Goal: Transaction & Acquisition: Purchase product/service

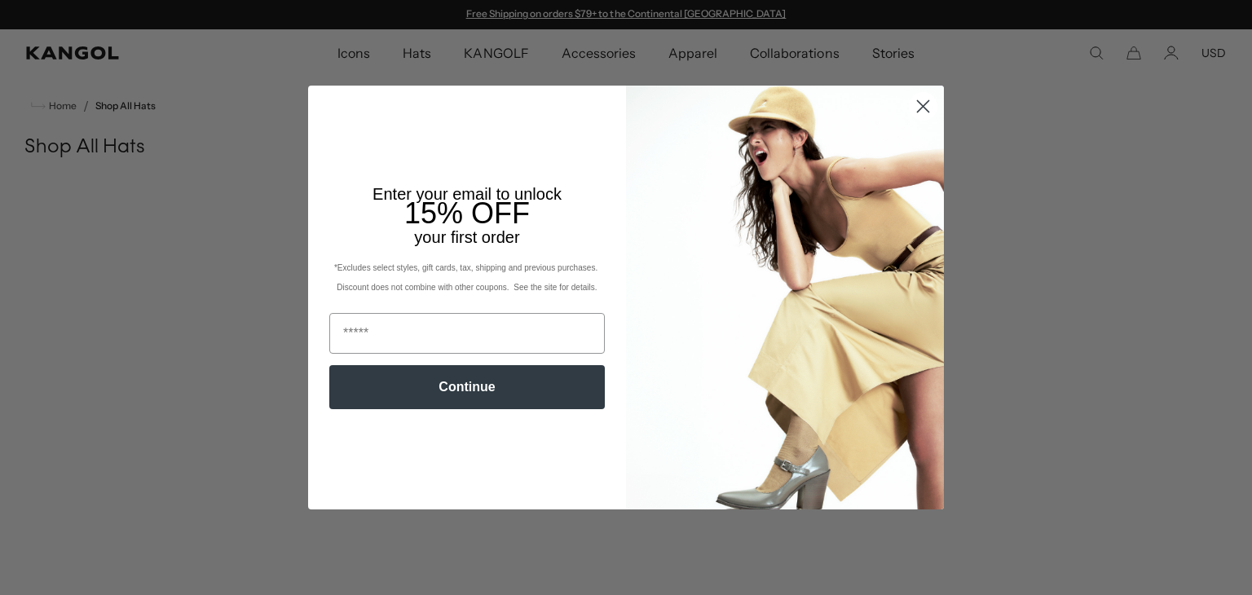
scroll to position [18551, 0]
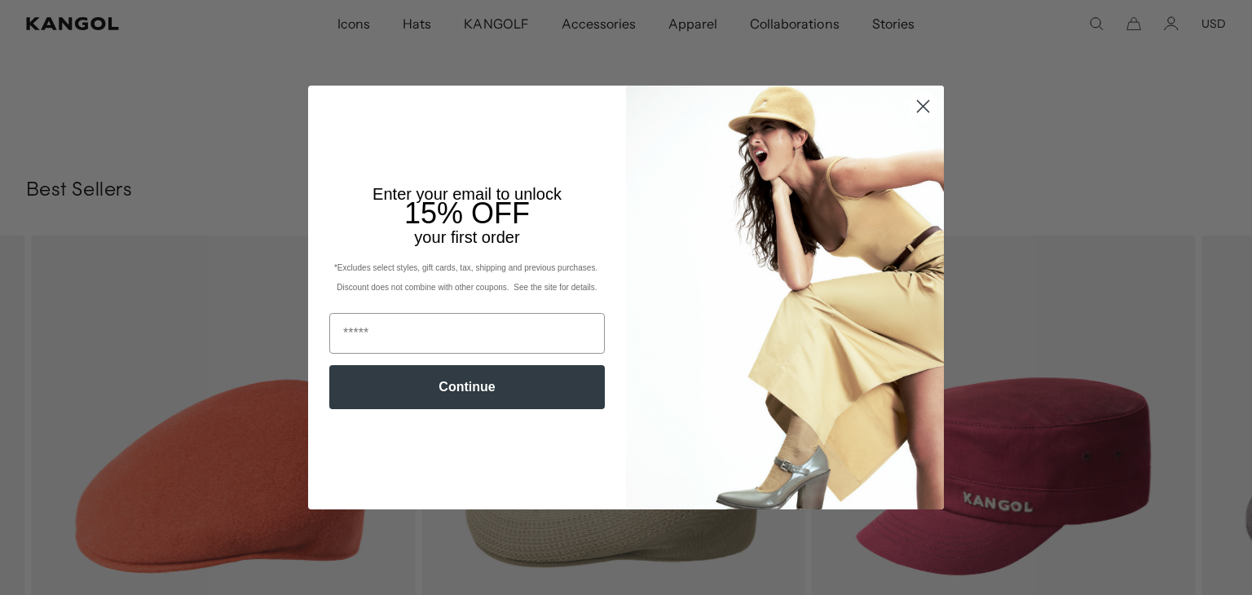
click at [919, 108] on icon "Close dialog" at bounding box center [922, 105] width 11 height 11
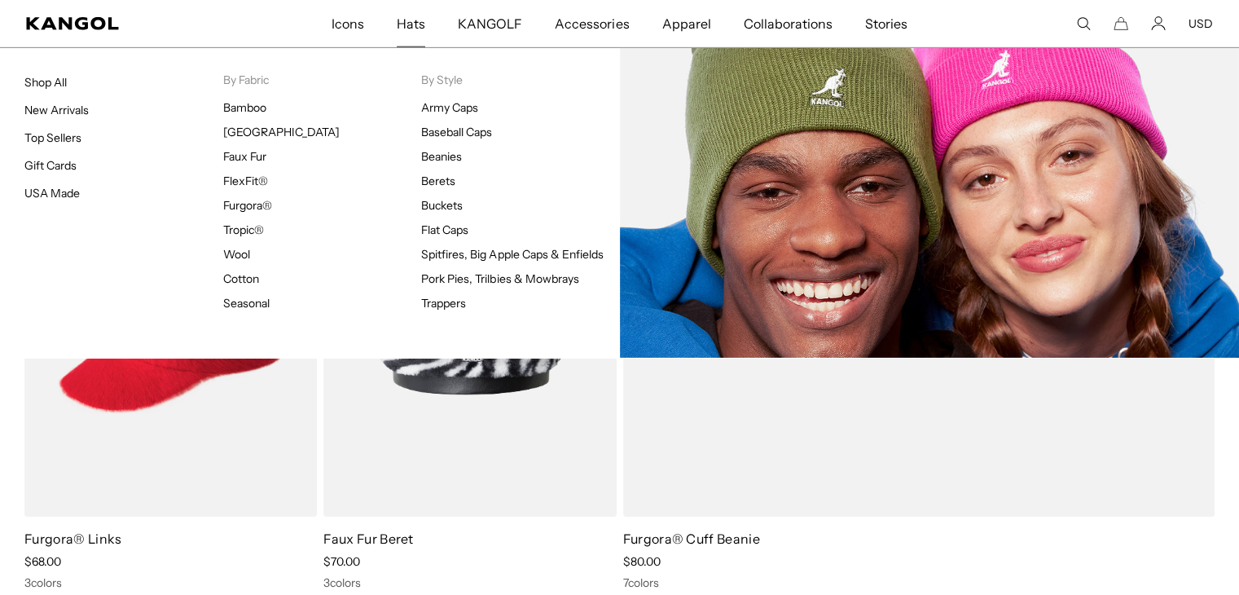
scroll to position [0, 336]
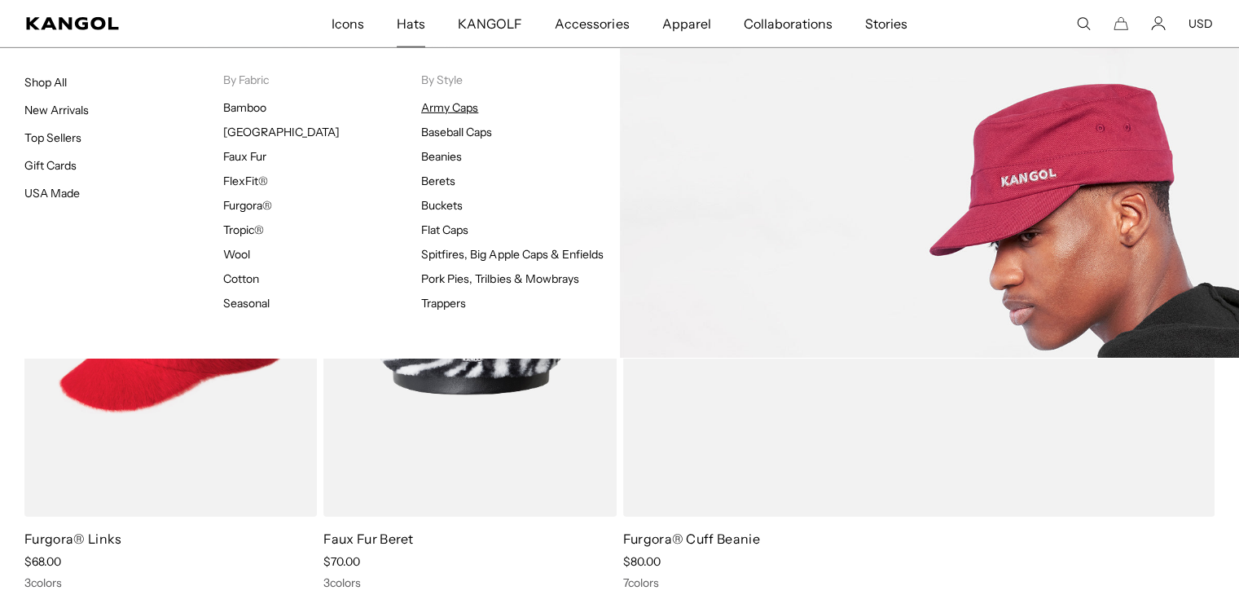
click at [460, 107] on link "Army Caps" at bounding box center [449, 107] width 57 height 15
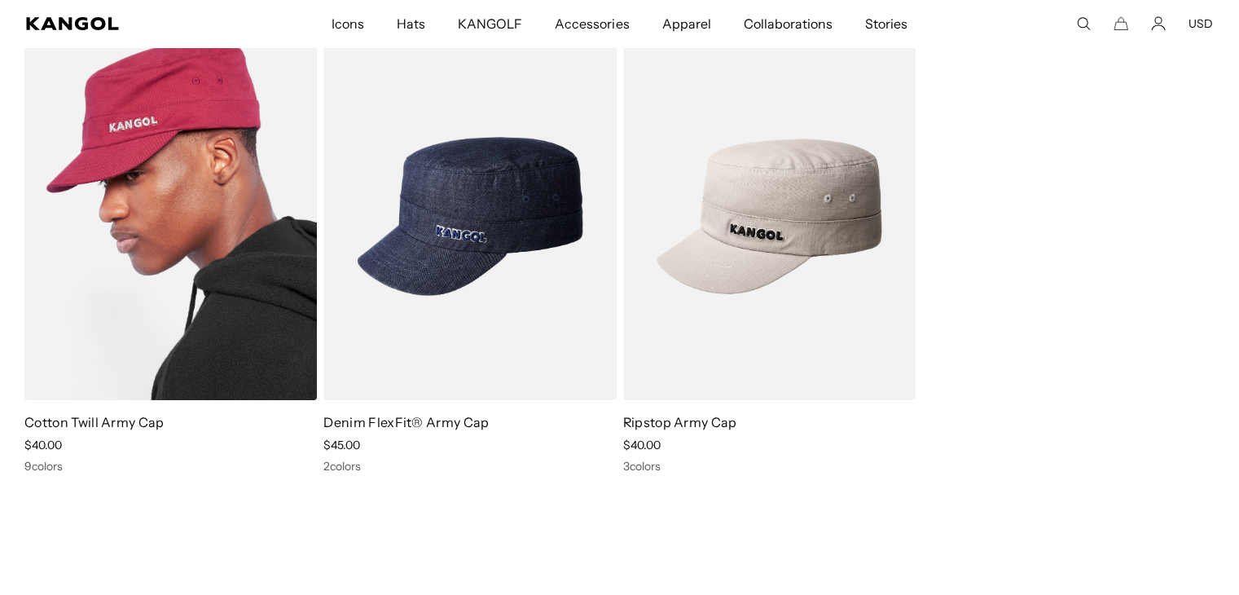
scroll to position [0, 336]
click at [278, 235] on img at bounding box center [170, 216] width 293 height 367
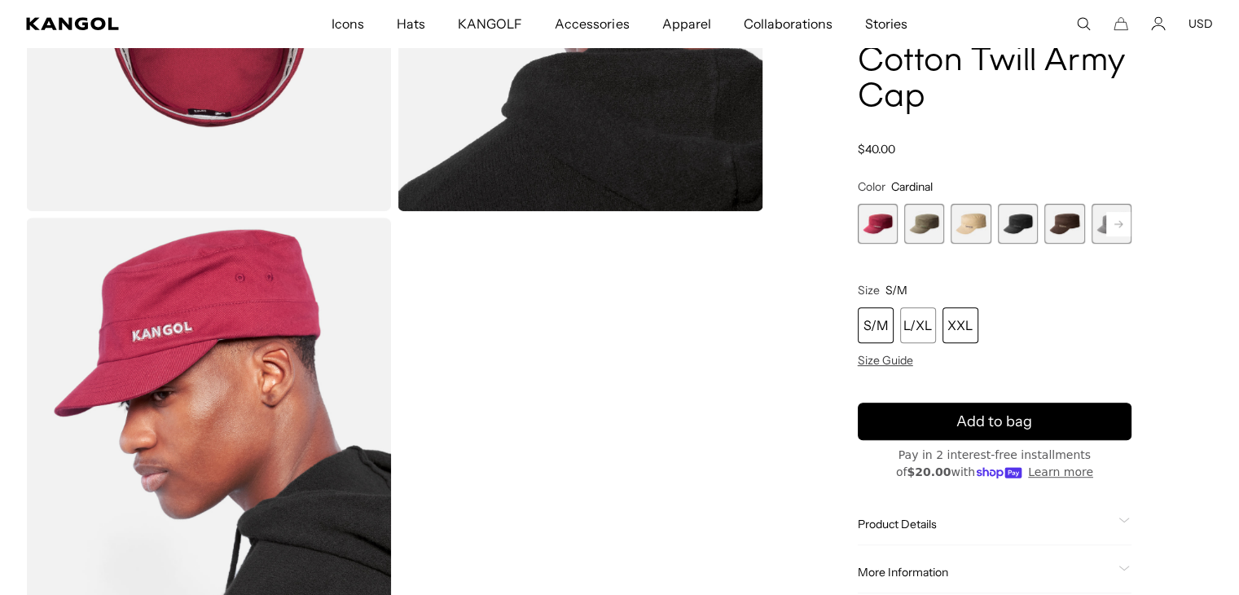
scroll to position [0, 336]
click at [878, 327] on div "S/M" at bounding box center [876, 325] width 36 height 36
click at [937, 218] on span "2 of 9" at bounding box center [924, 224] width 40 height 40
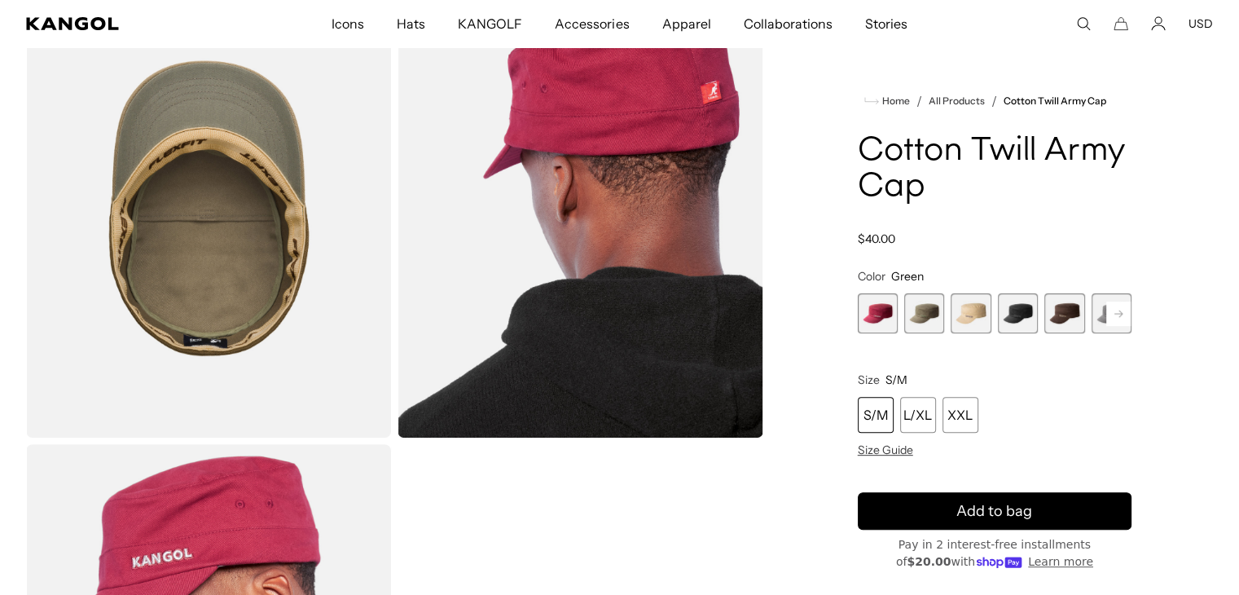
click at [1075, 293] on span "5 of 9" at bounding box center [1065, 313] width 40 height 40
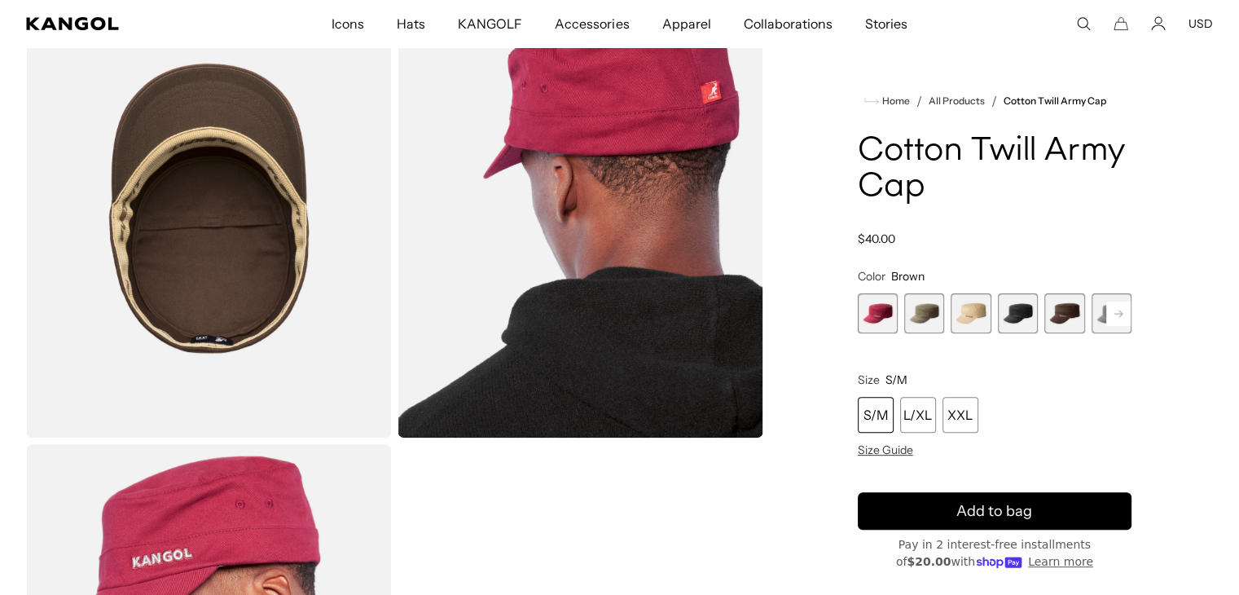
click at [1075, 323] on span "5 of 9" at bounding box center [1065, 313] width 40 height 40
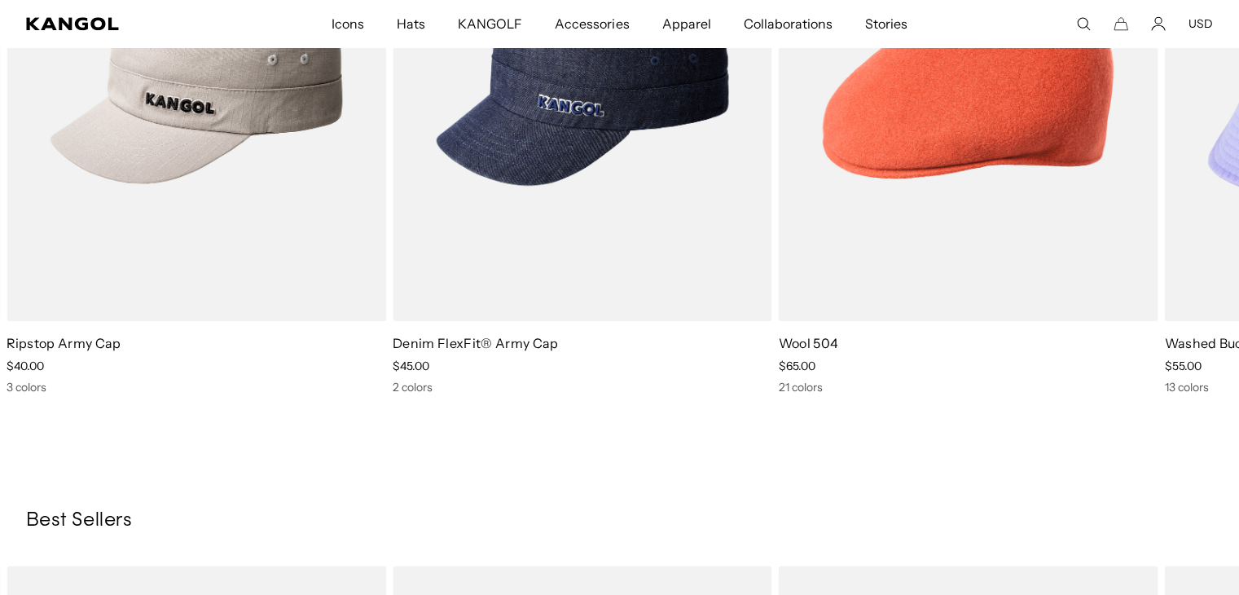
click at [597, 26] on span "Accessories" at bounding box center [592, 23] width 74 height 47
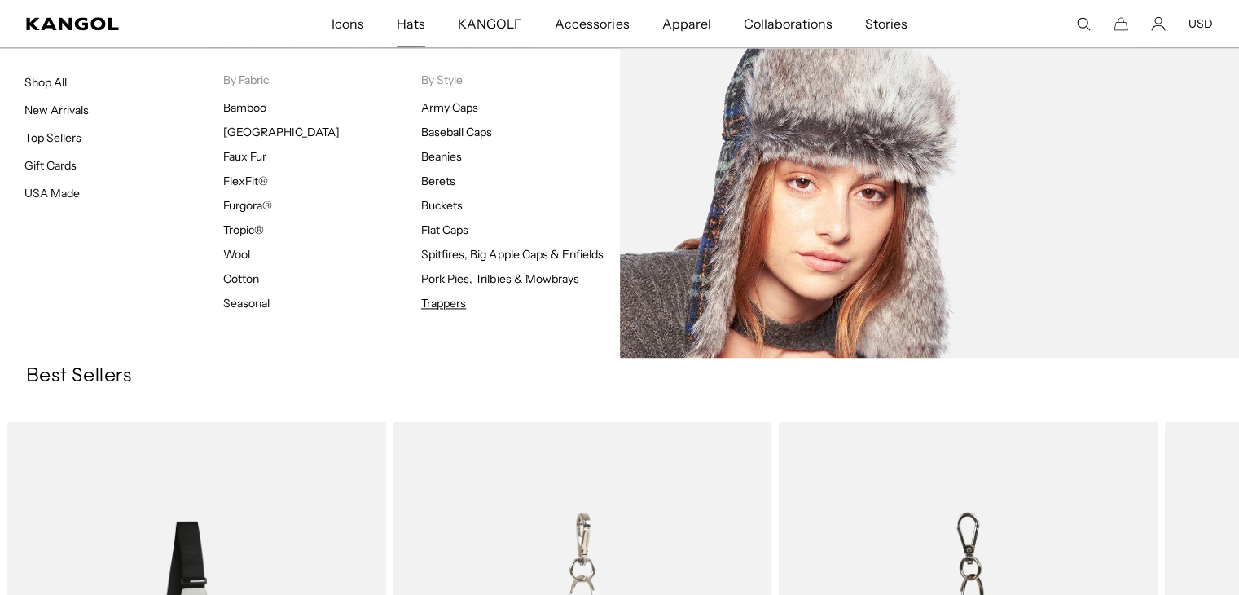
scroll to position [0, 336]
click at [451, 303] on link "Trappers" at bounding box center [443, 303] width 45 height 15
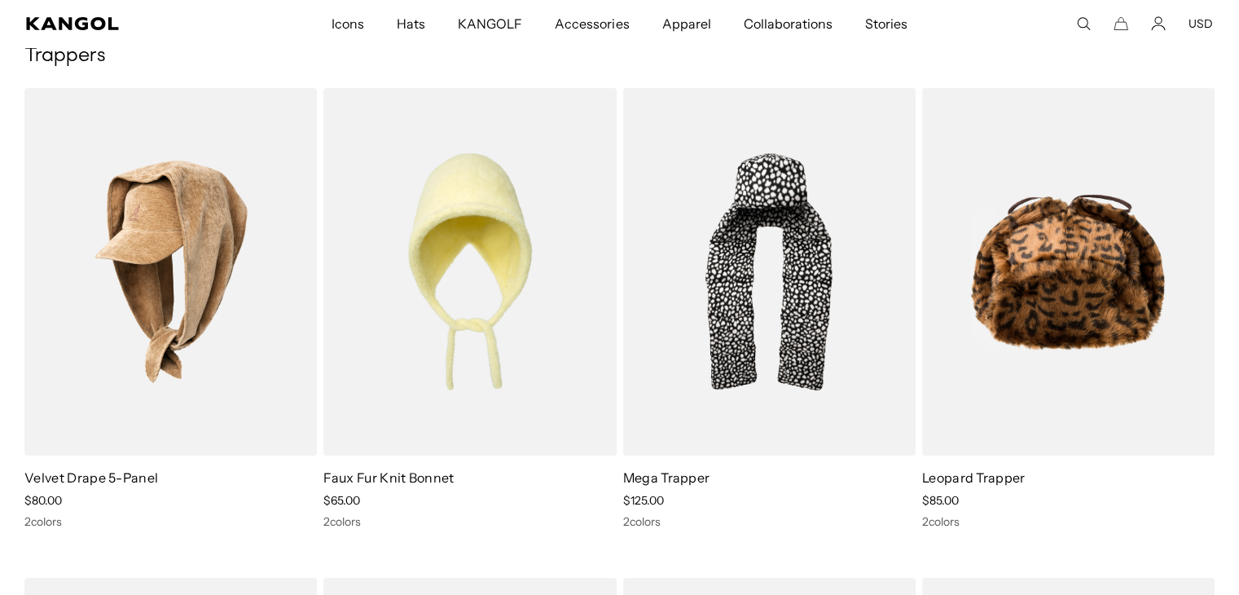
scroll to position [84, 0]
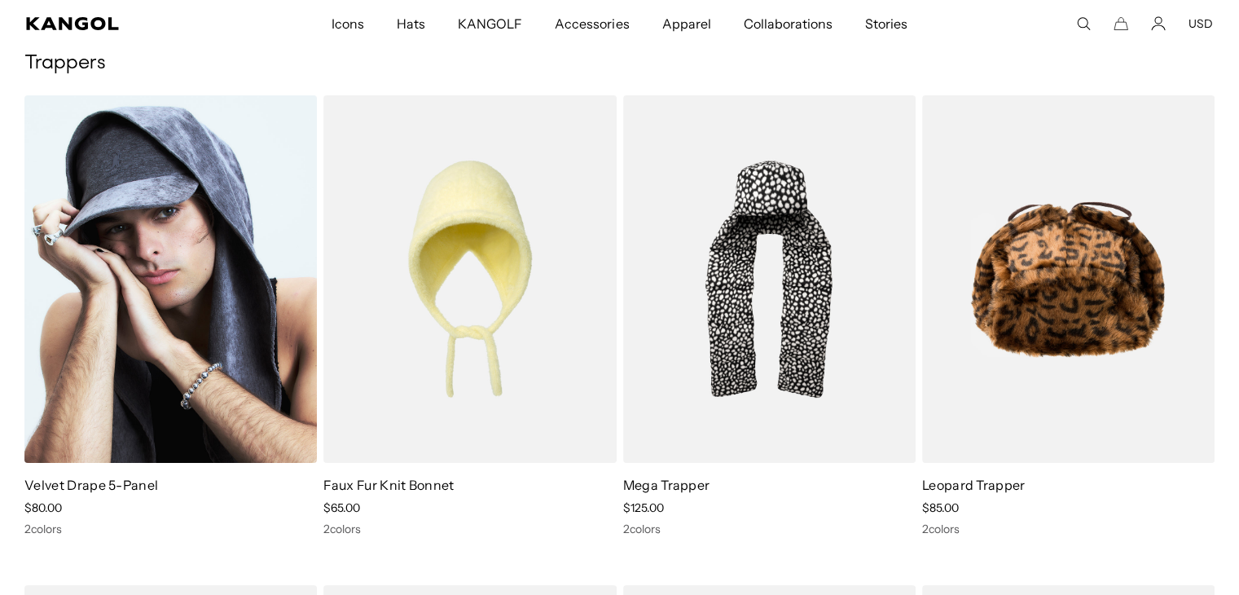
click at [121, 340] on img at bounding box center [170, 278] width 293 height 367
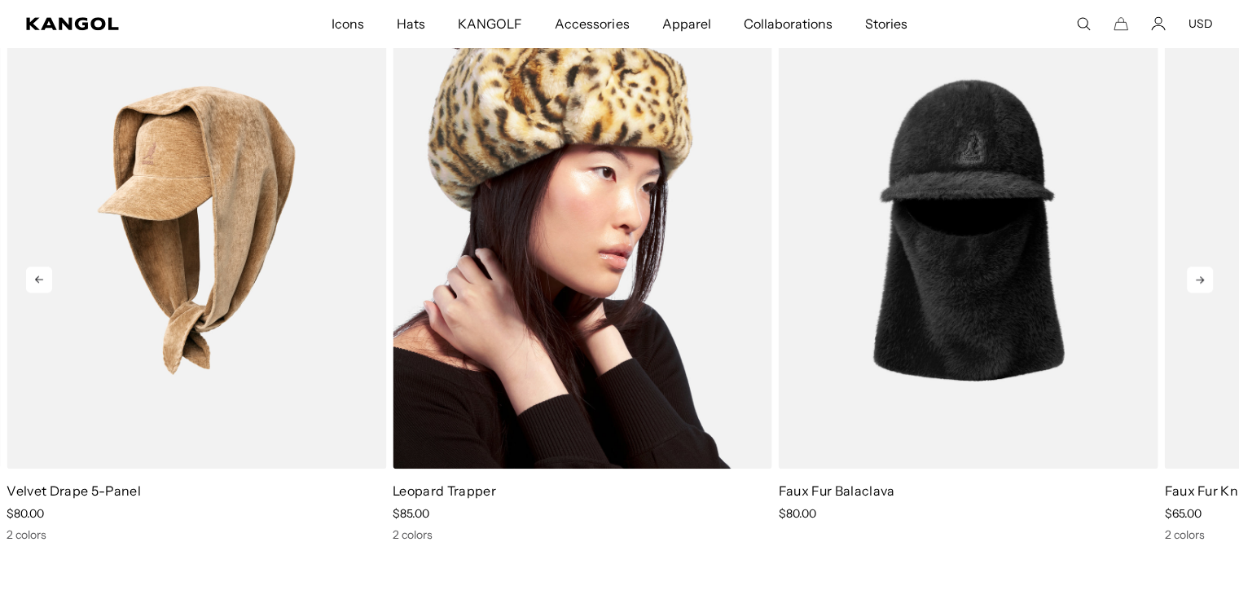
scroll to position [1270, 0]
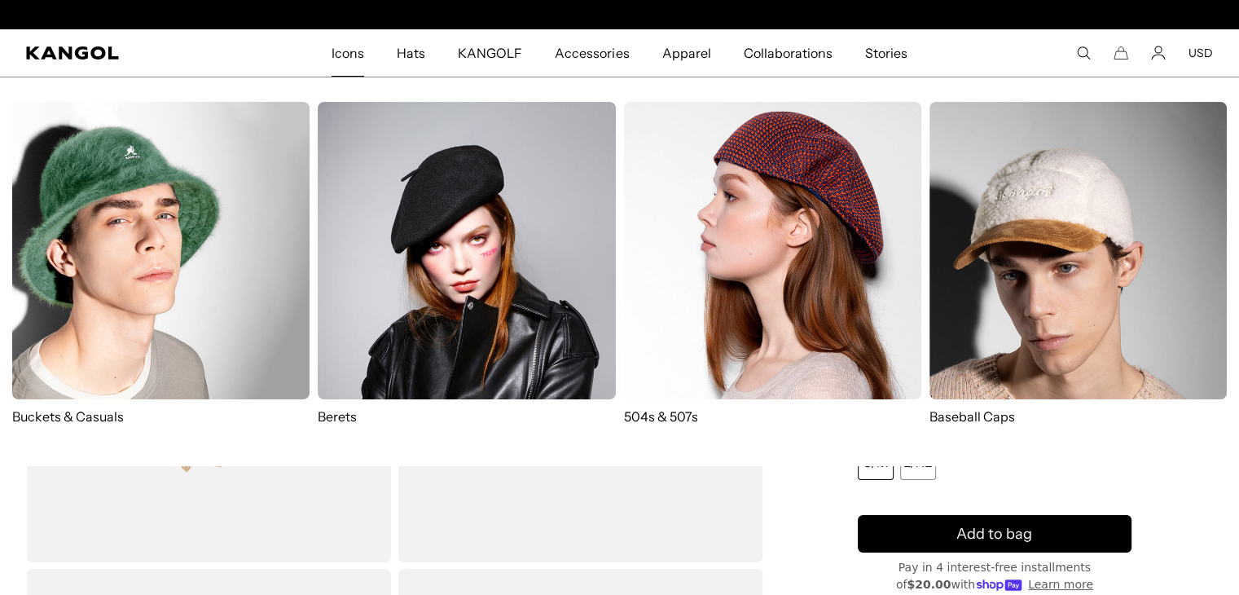
click at [357, 47] on span "Icons" at bounding box center [348, 52] width 33 height 47
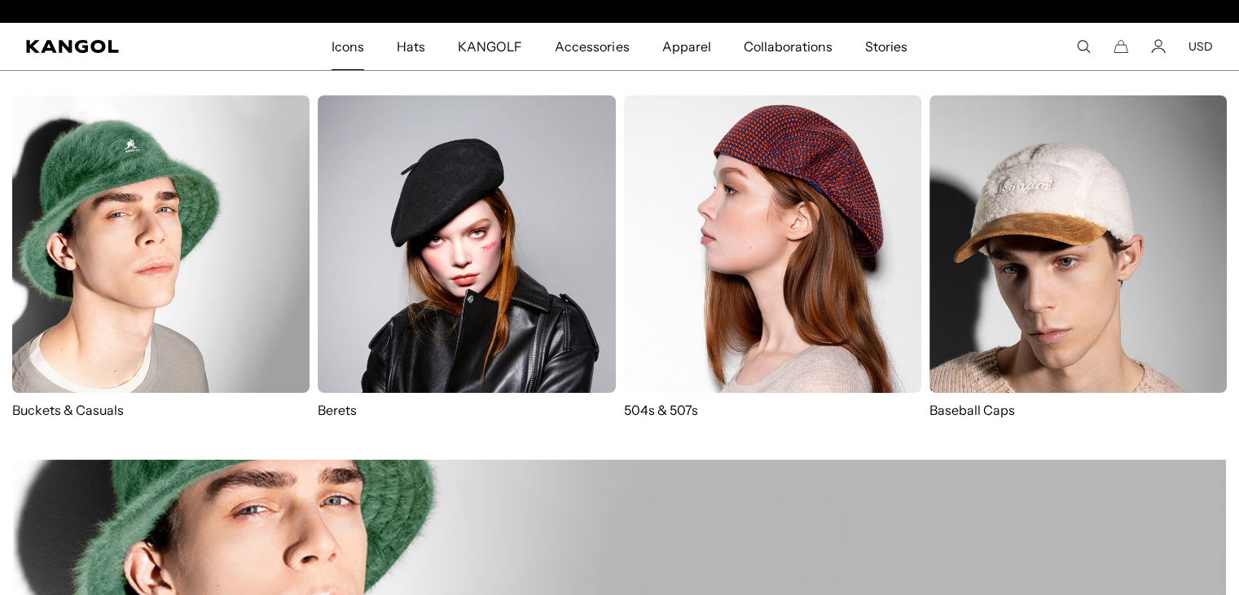
scroll to position [0, 336]
click at [737, 283] on img at bounding box center [772, 243] width 297 height 297
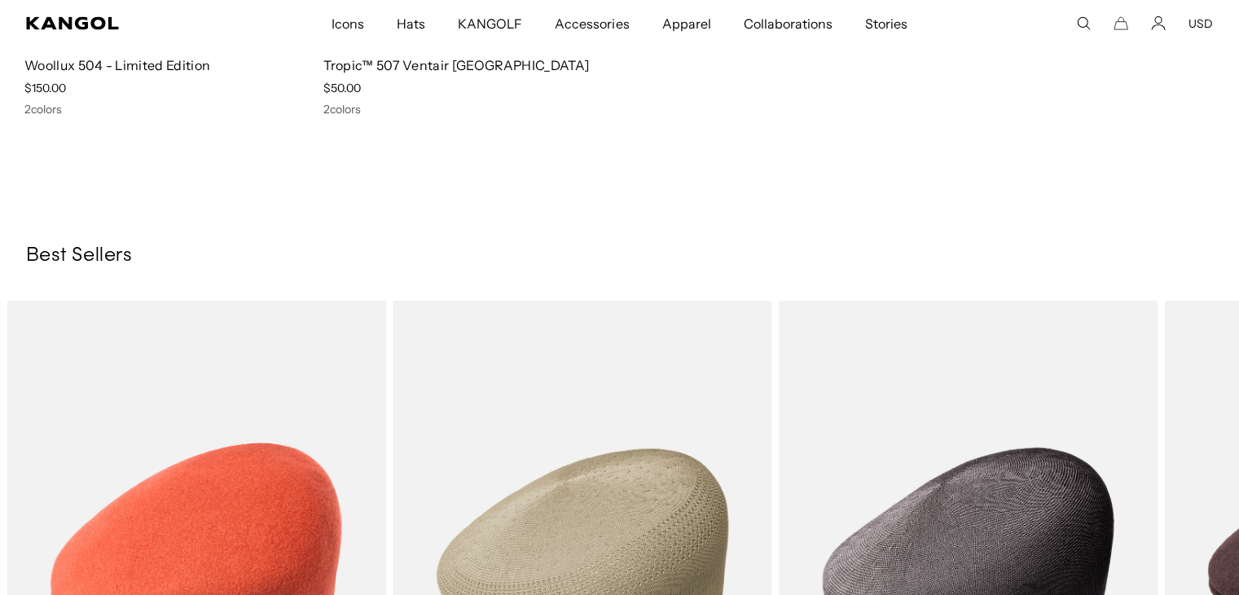
scroll to position [3369, 0]
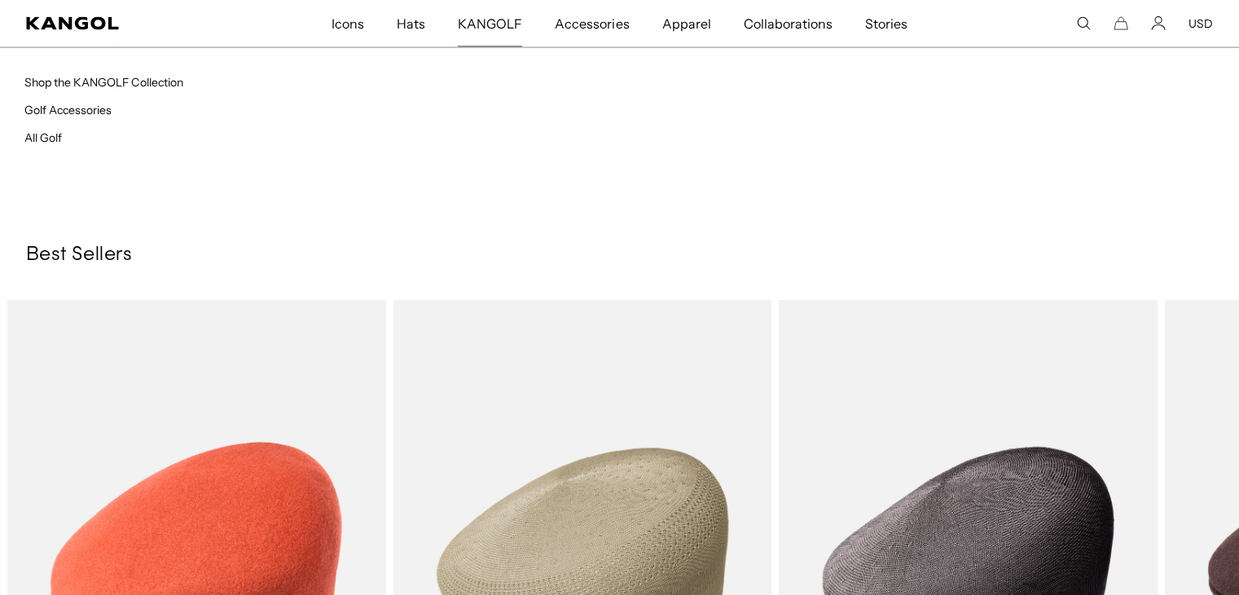
click at [468, 16] on span "KANGOLF" at bounding box center [490, 23] width 64 height 47
